Goal: Connect with others: Connect with others

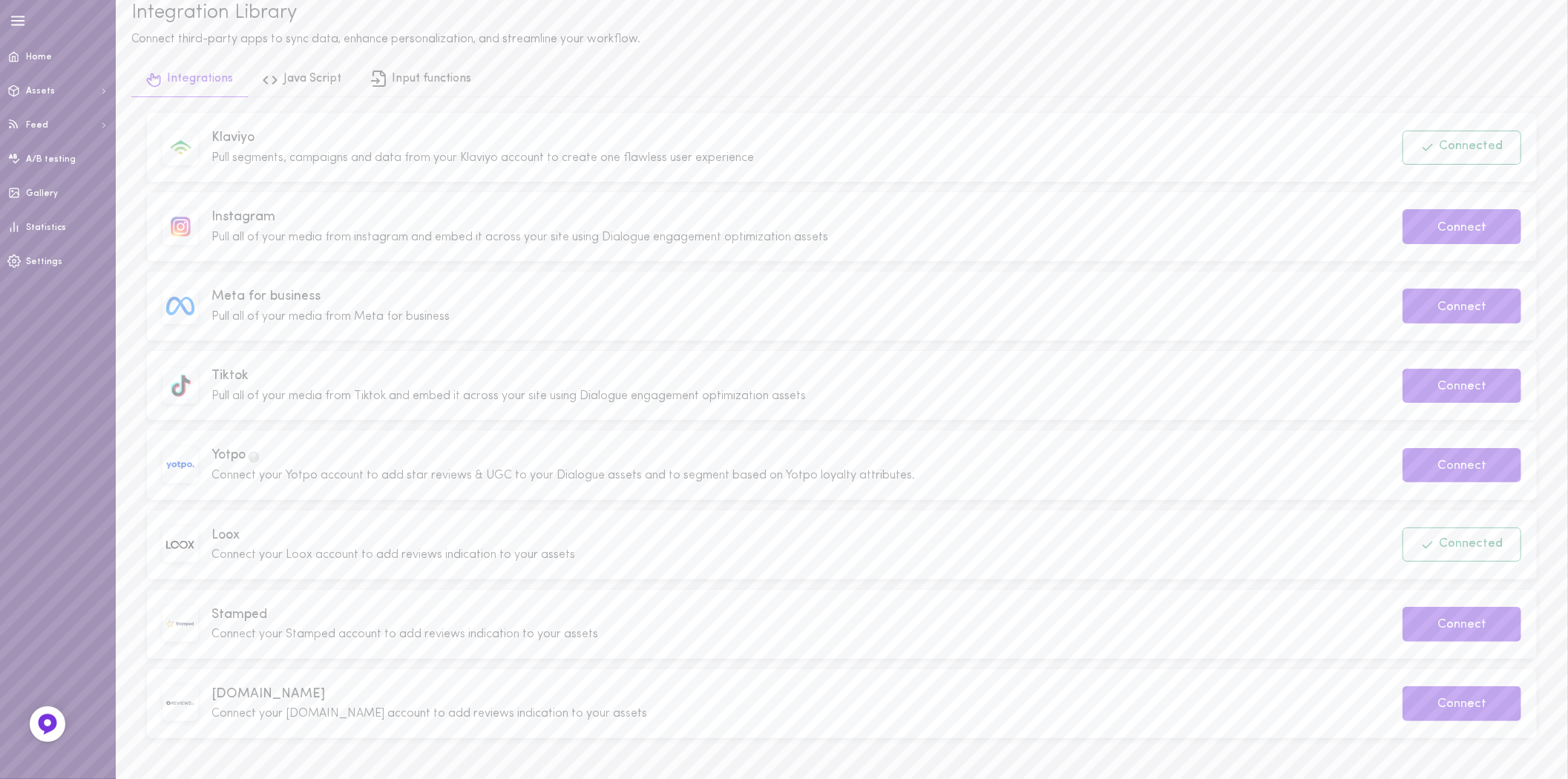
scroll to position [92, 0]
click at [1451, 459] on button "Connect" at bounding box center [1461, 465] width 119 height 35
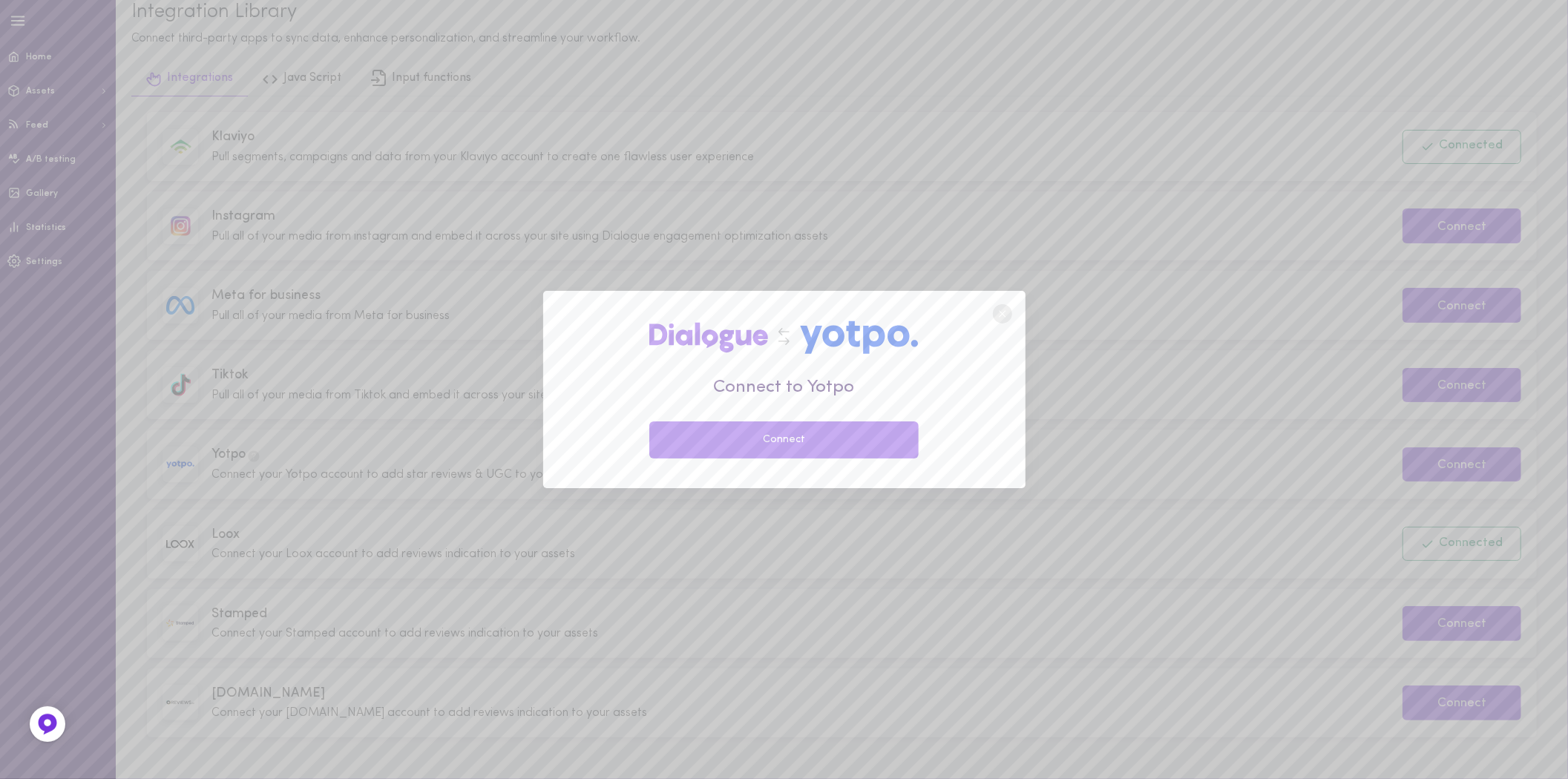
click at [787, 450] on button "Connect" at bounding box center [784, 441] width 270 height 37
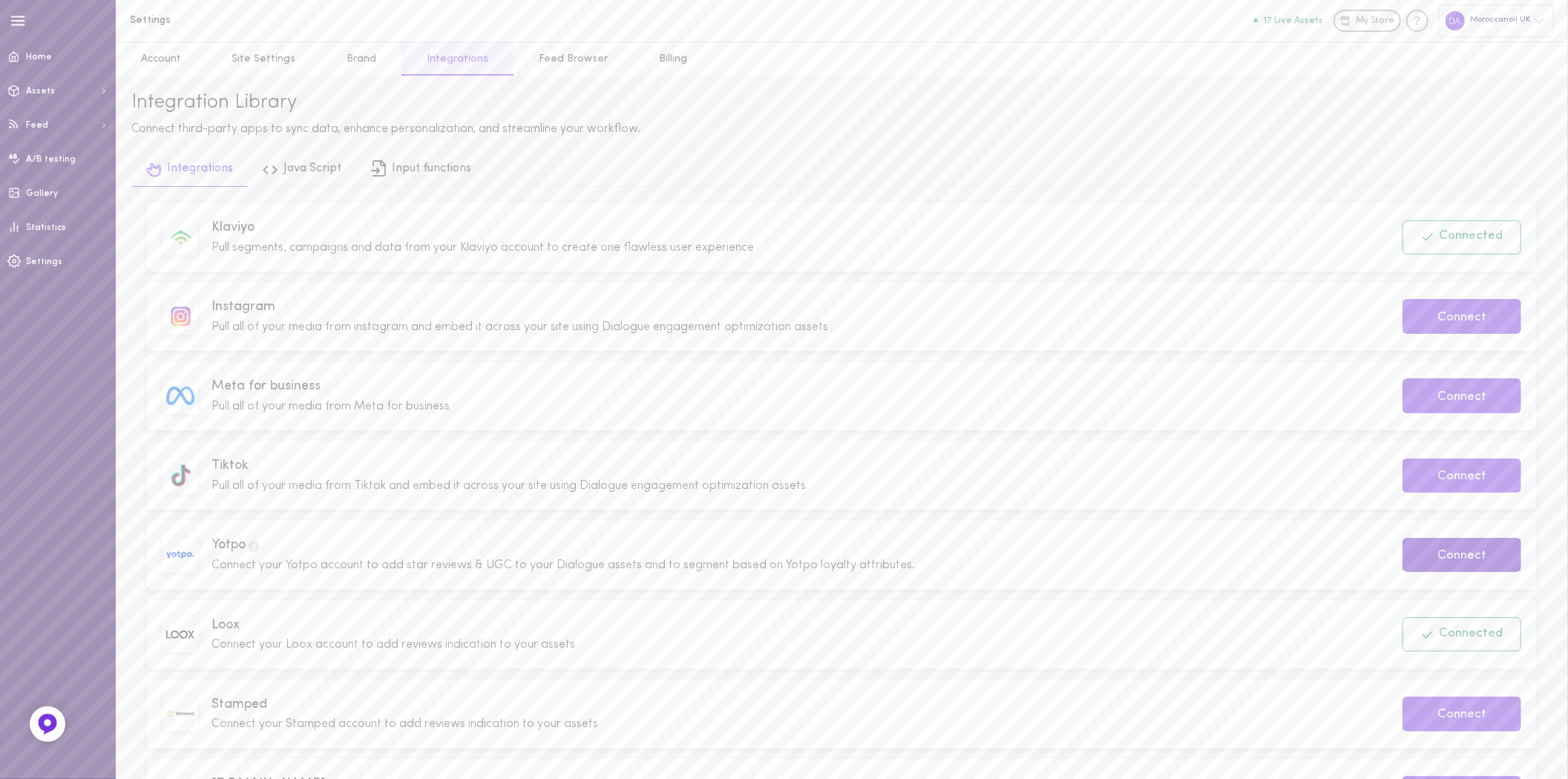
click at [1495, 555] on button "Connect" at bounding box center [1461, 555] width 119 height 35
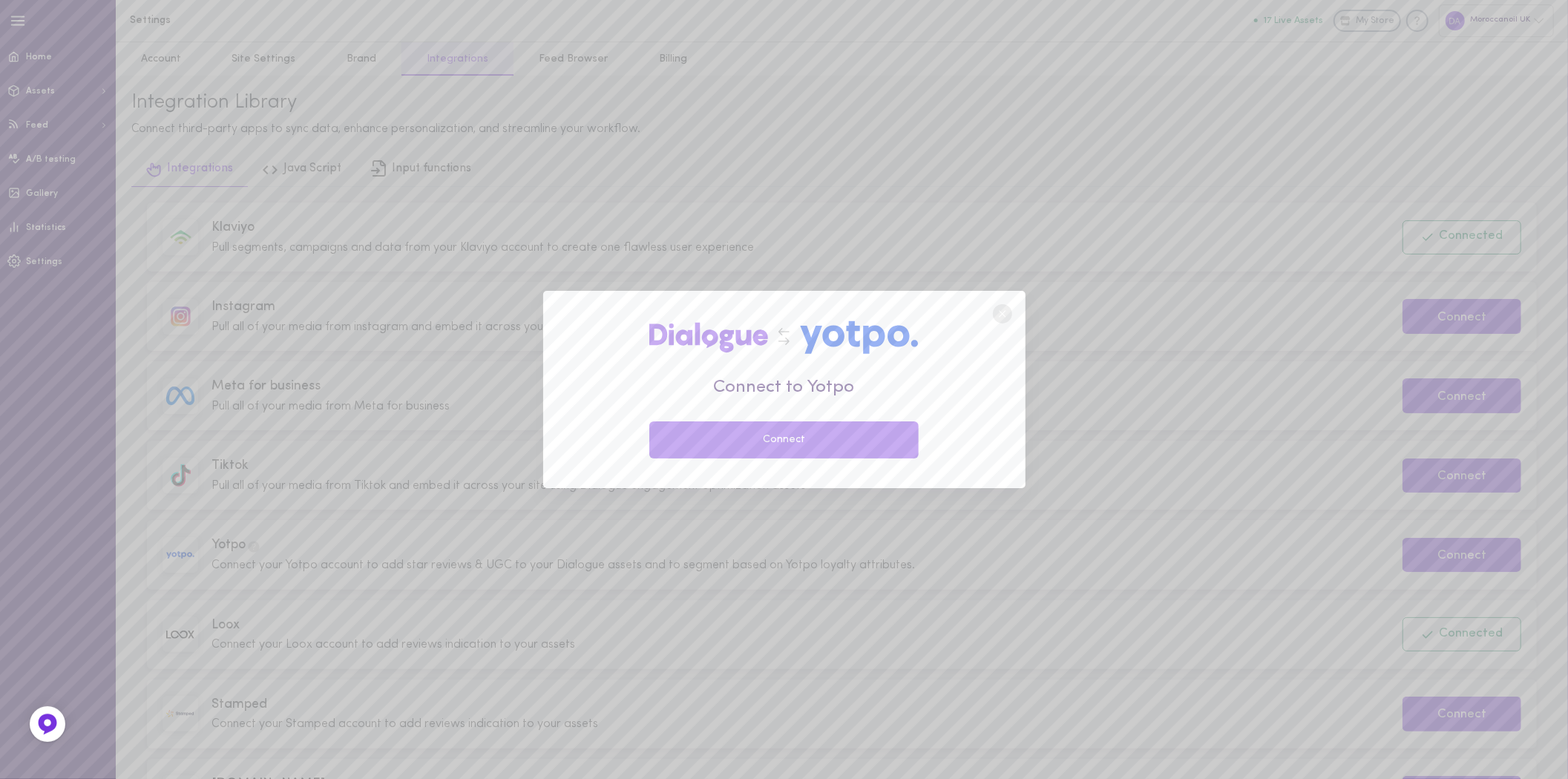
click at [807, 434] on button "Connect" at bounding box center [784, 441] width 270 height 37
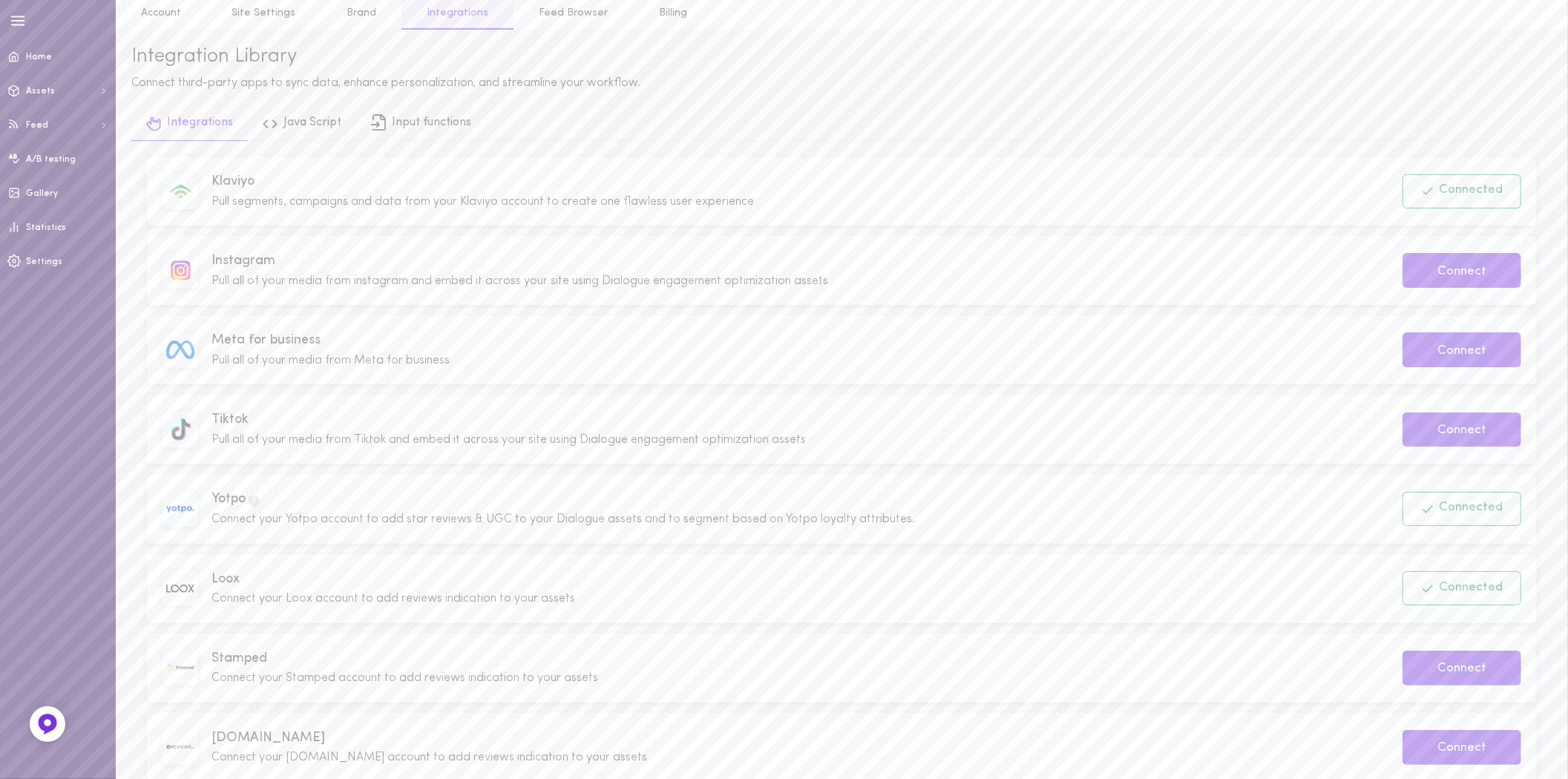
scroll to position [92, 0]
